Goal: Task Accomplishment & Management: Manage account settings

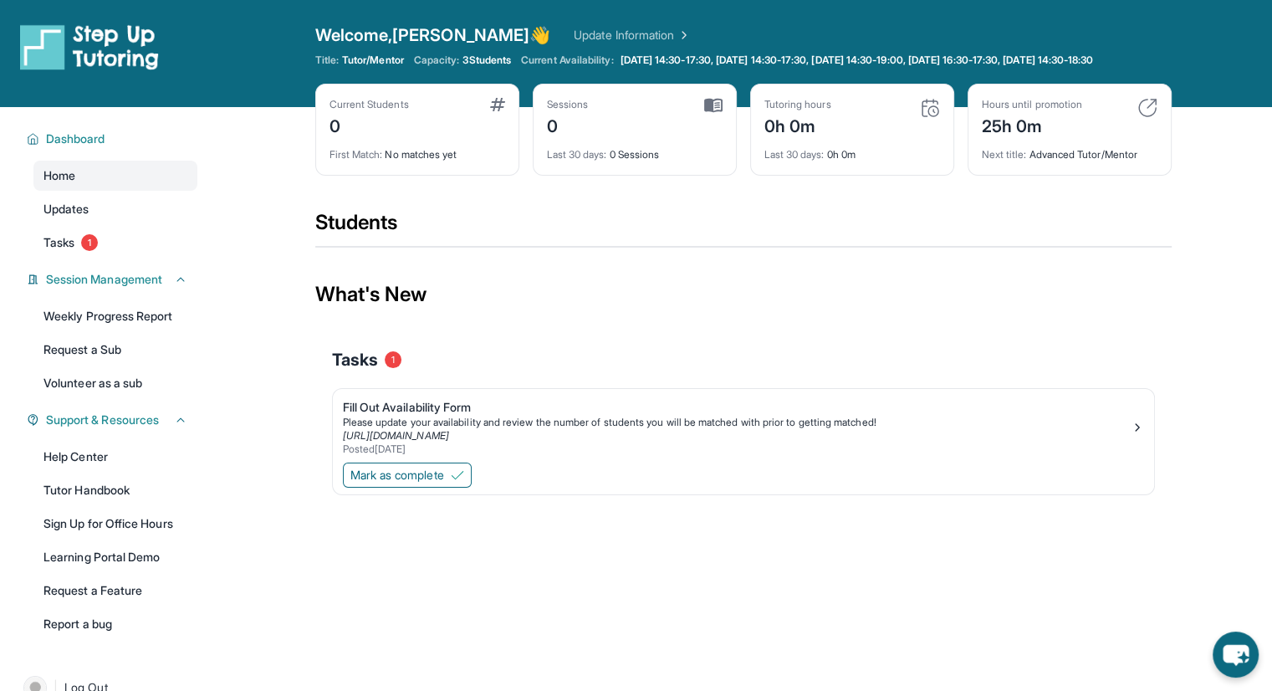
scroll to position [56, 0]
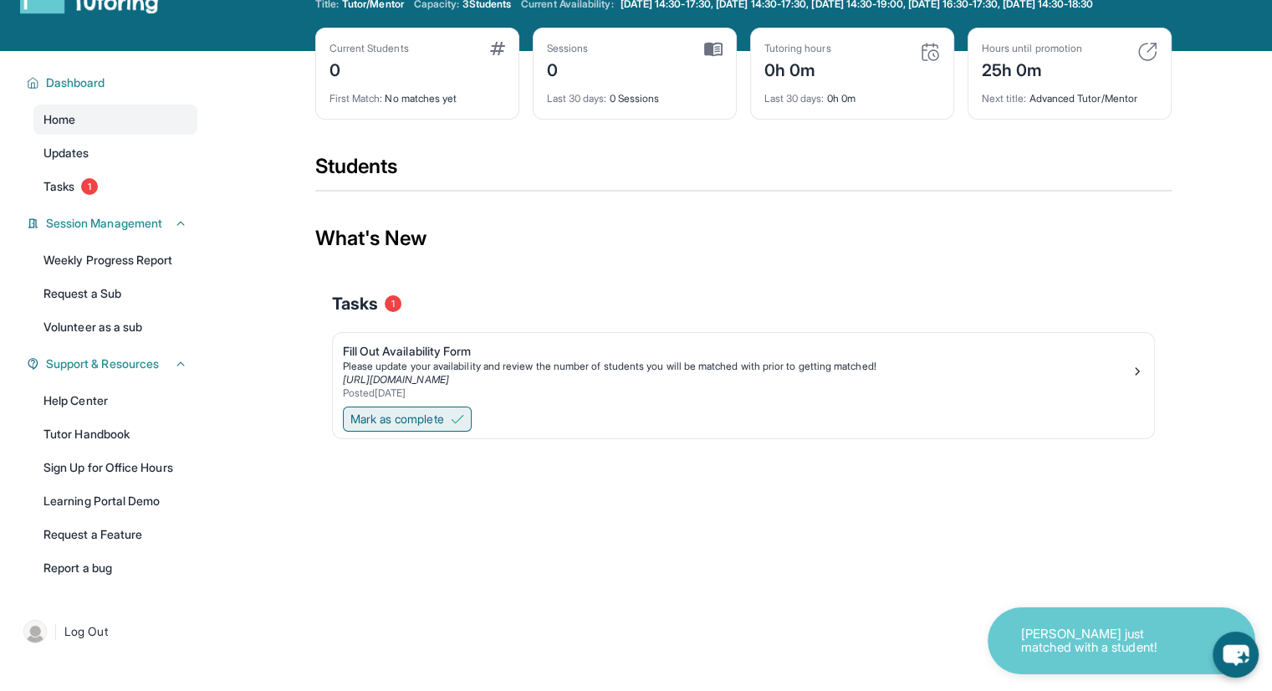
click at [410, 427] on span "Mark as complete" at bounding box center [397, 418] width 94 height 17
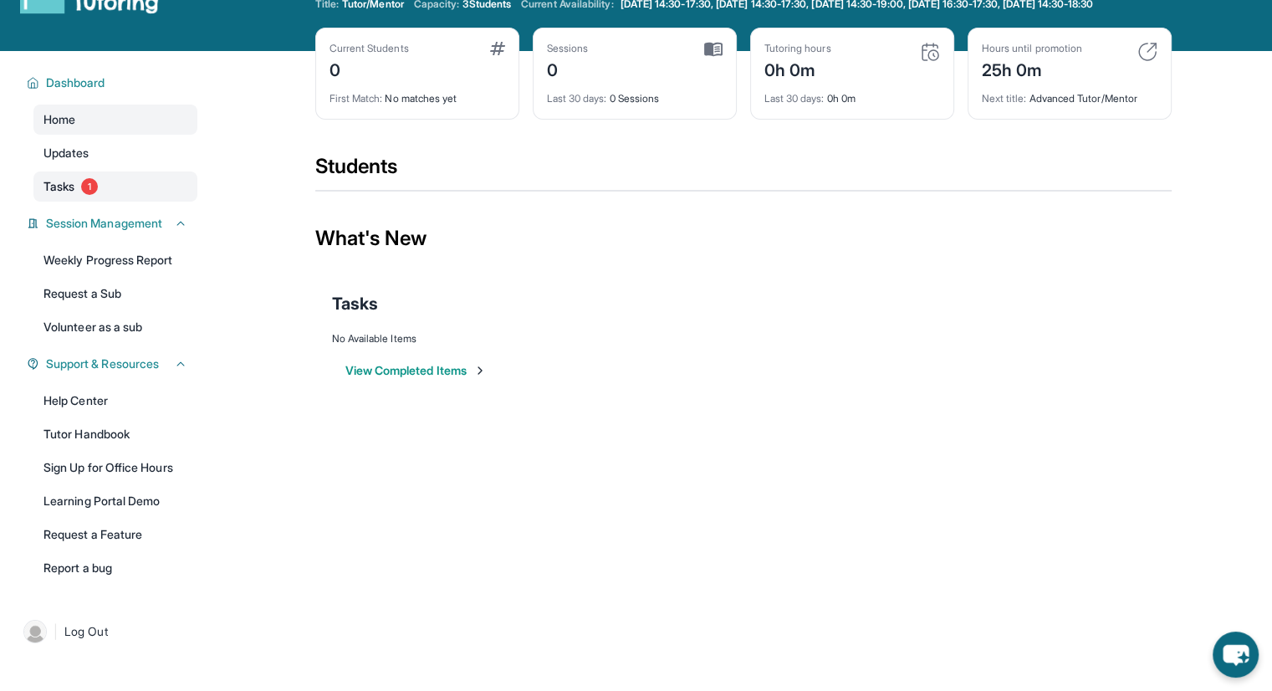
click at [84, 195] on span "1" at bounding box center [89, 186] width 17 height 17
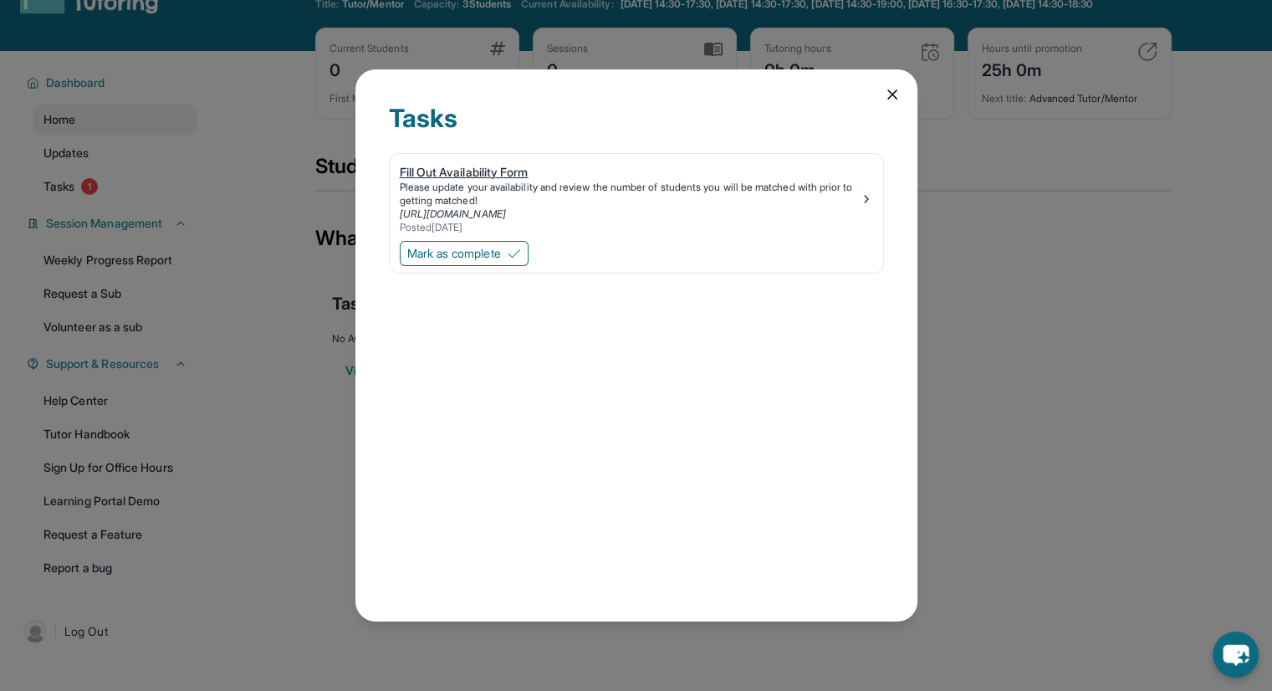
click at [515, 170] on div "Fill Out Availability Form" at bounding box center [630, 172] width 460 height 17
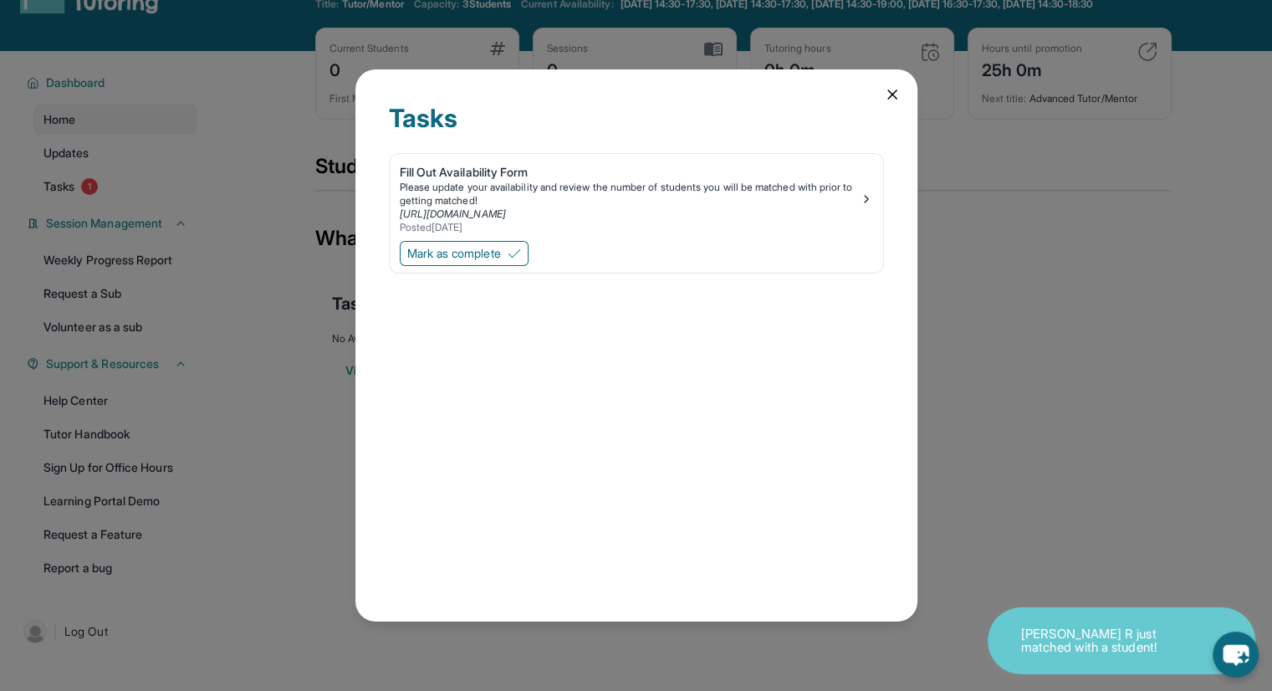
click at [878, 103] on div "Tasks" at bounding box center [636, 128] width 495 height 50
click at [894, 94] on icon at bounding box center [892, 94] width 17 height 17
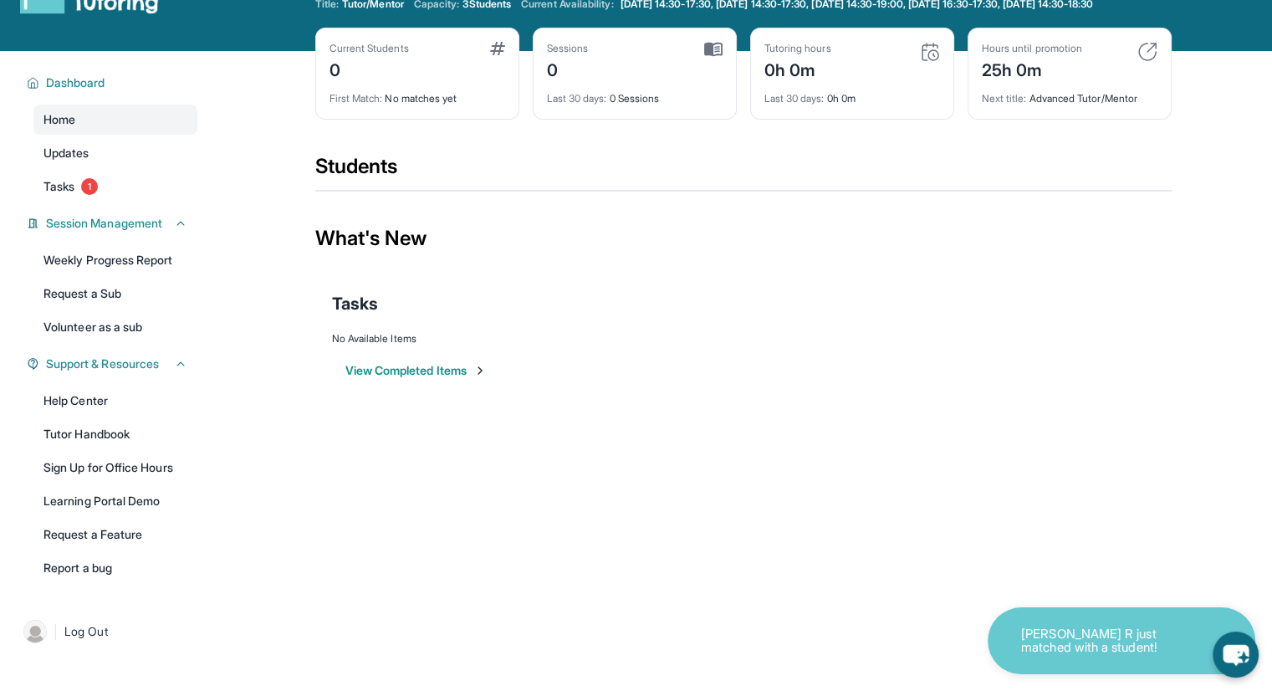
scroll to position [0, 0]
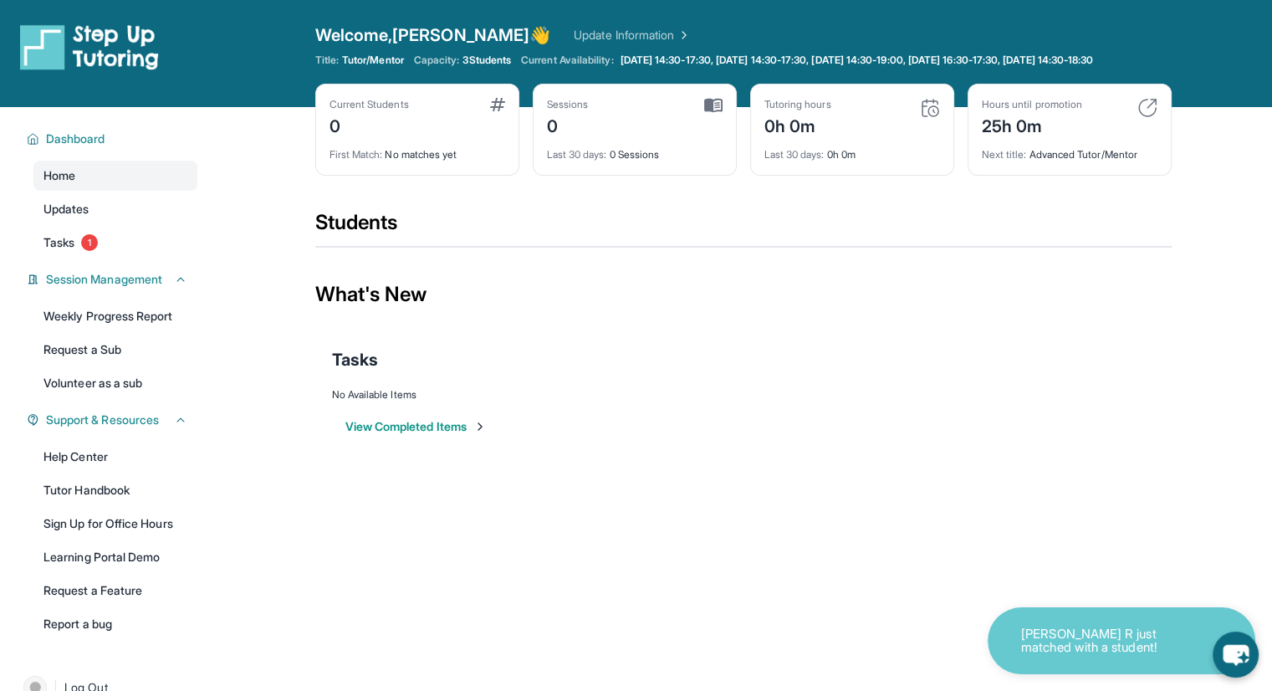
click at [1144, 116] on img at bounding box center [1147, 108] width 20 height 20
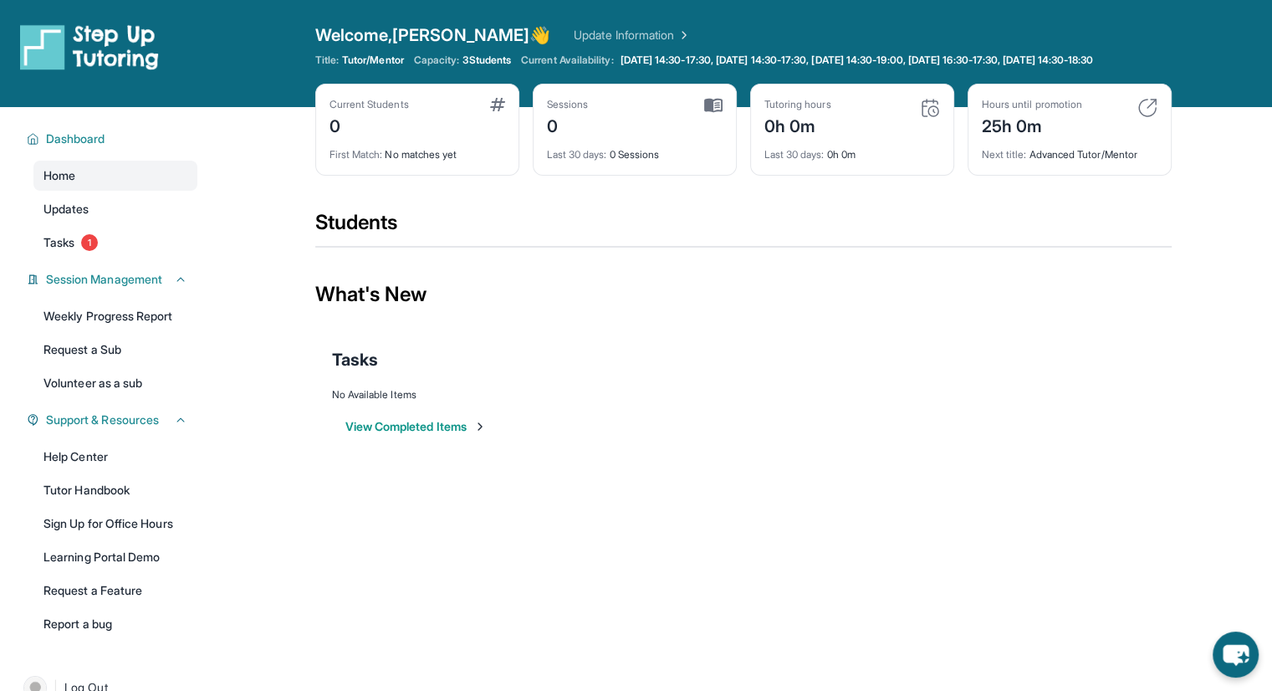
click at [1009, 127] on div "25h 0m" at bounding box center [1031, 124] width 100 height 27
click at [960, 209] on div "Current Students 0 First Match : No matches yet Sessions 0 Last 30 days : 0 Ses…" at bounding box center [743, 146] width 856 height 125
click at [93, 218] on link "Updates" at bounding box center [115, 209] width 164 height 30
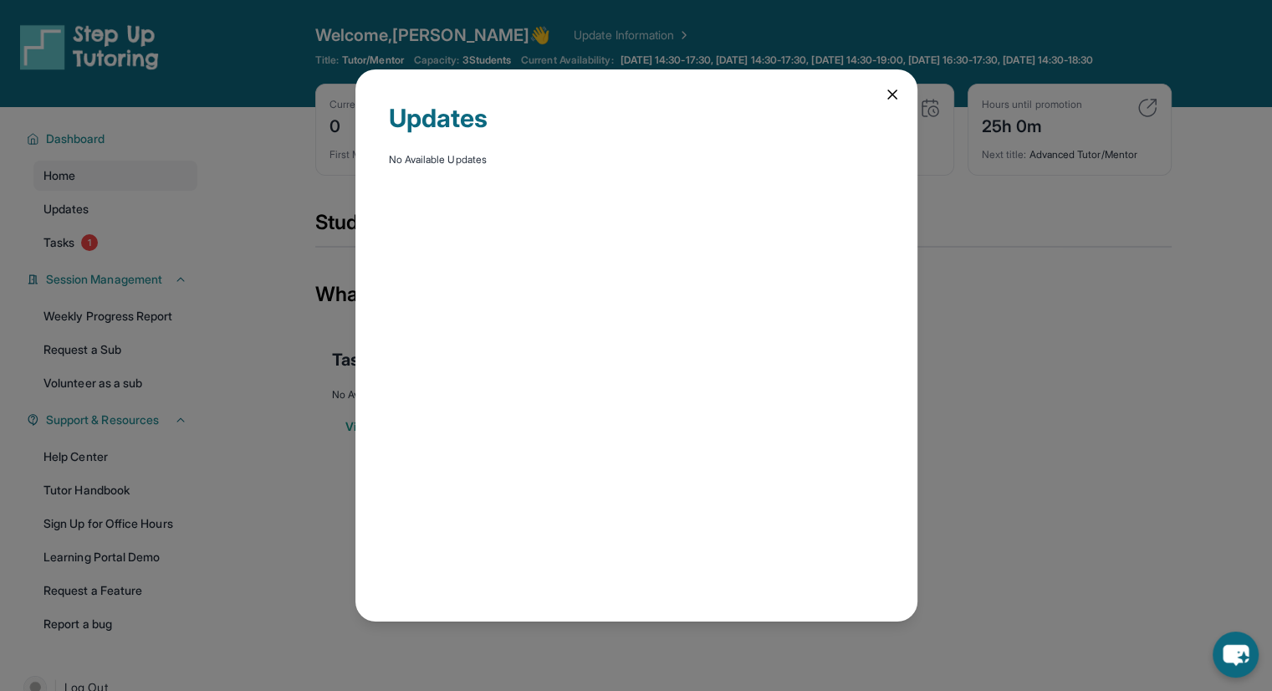
click at [887, 88] on icon at bounding box center [892, 94] width 17 height 17
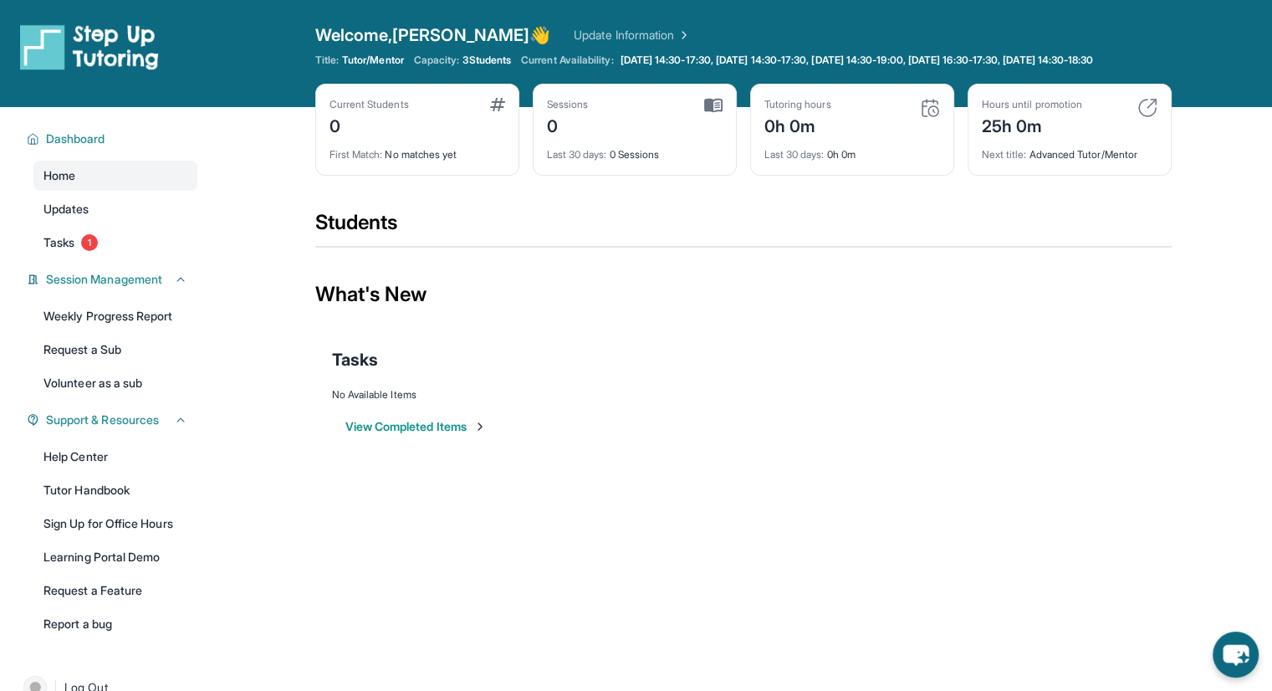
click at [1148, 118] on img at bounding box center [1147, 108] width 20 height 20
click at [574, 36] on link "Update Information" at bounding box center [632, 35] width 117 height 17
